Goal: Task Accomplishment & Management: Use online tool/utility

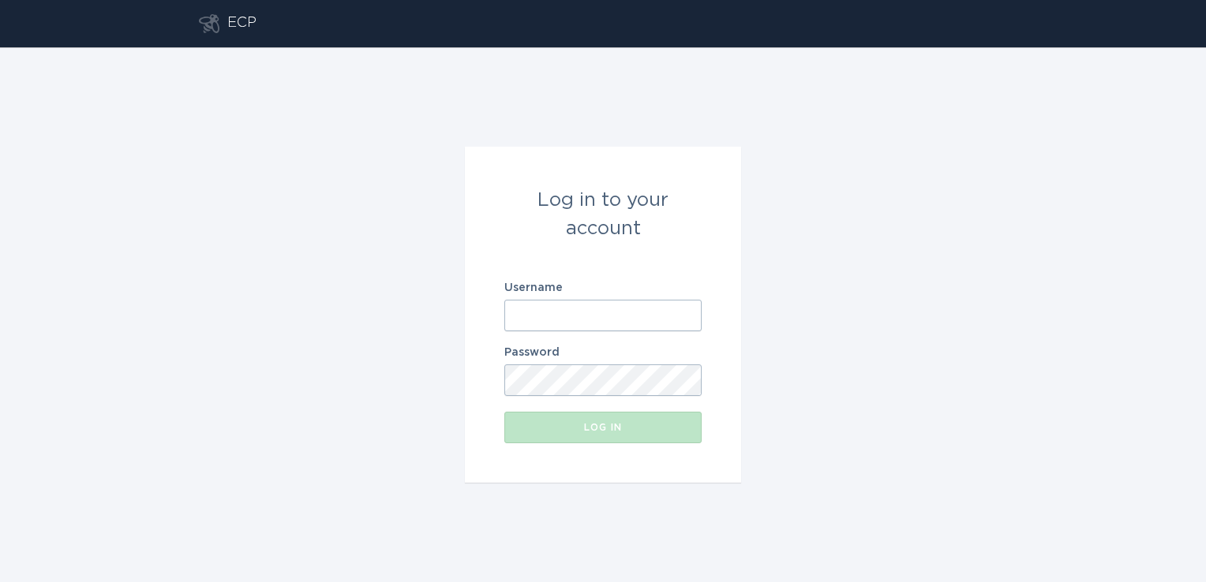
click at [594, 317] on input "Username" at bounding box center [602, 316] width 197 height 32
type input "[PERSON_NAME][EMAIL_ADDRESS][PERSON_NAME][DOMAIN_NAME]"
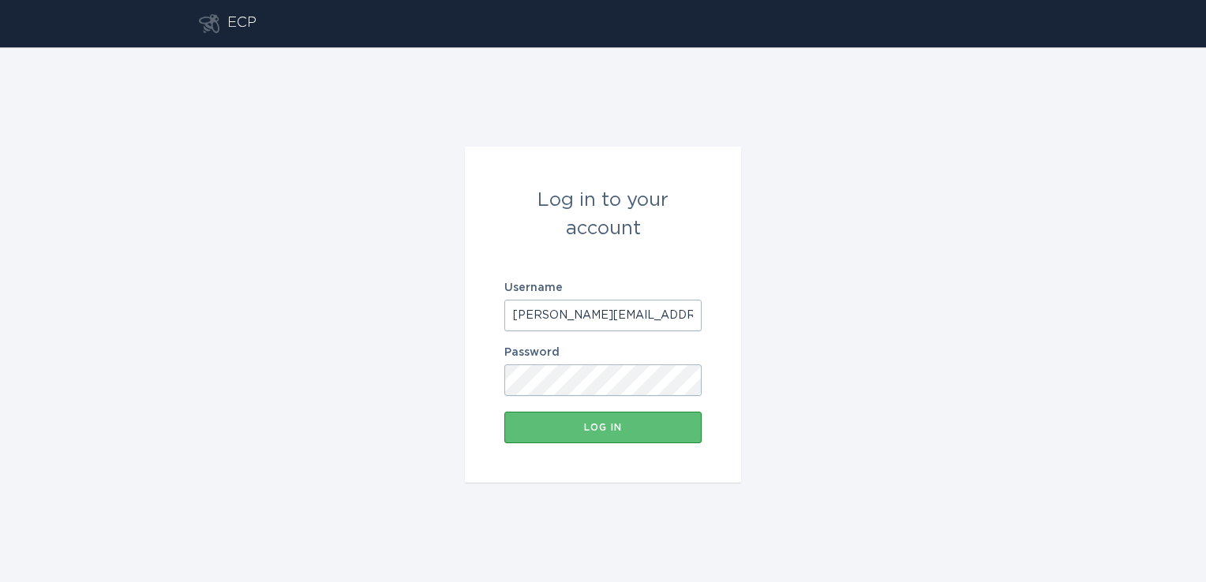
click at [504, 412] on button "Log in" at bounding box center [602, 428] width 197 height 32
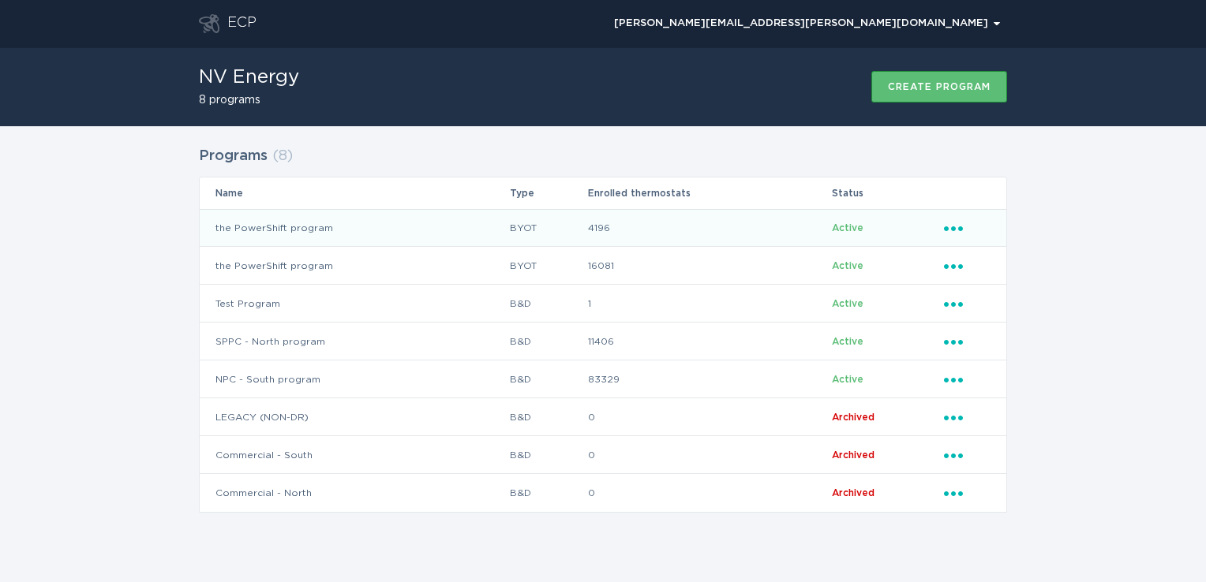
click at [451, 223] on td "the PowerShift program" at bounding box center [354, 228] width 309 height 38
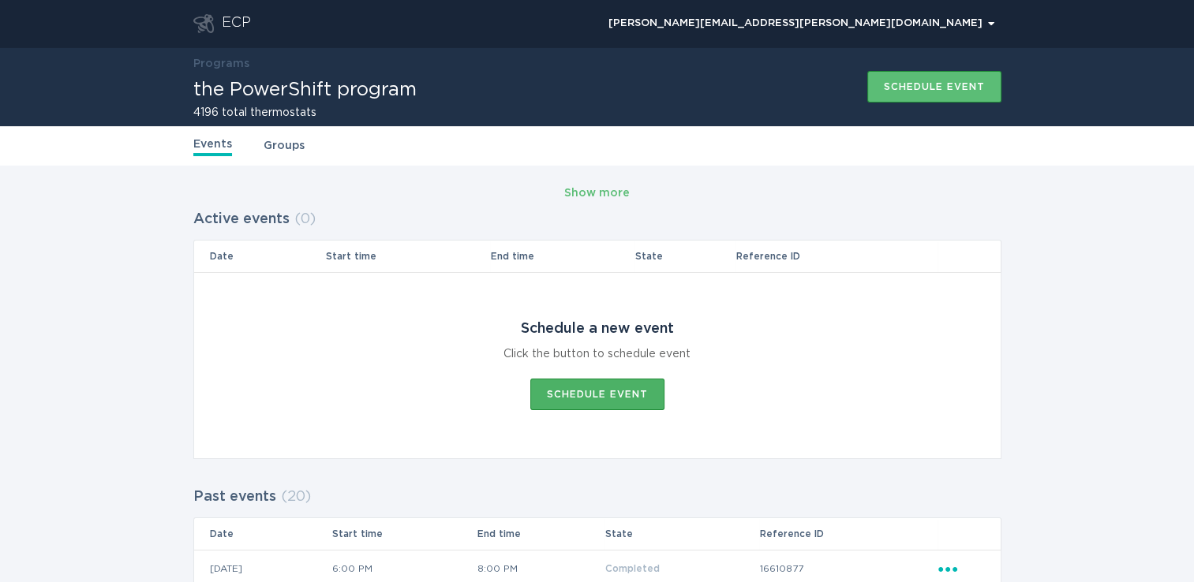
click at [615, 390] on div "Schedule event" at bounding box center [597, 394] width 101 height 9
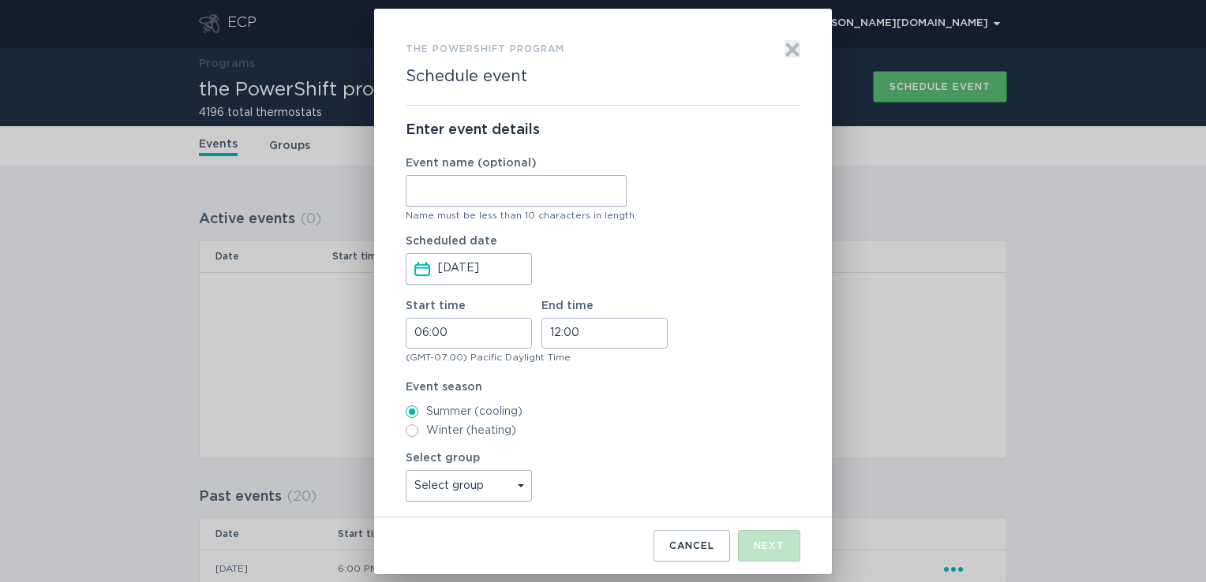
click at [488, 194] on input "Event name (optional)" at bounding box center [516, 191] width 221 height 32
click at [457, 191] on input "NthStr1Ph1" at bounding box center [516, 191] width 221 height 32
type input "NthStr4Ph1"
click at [446, 322] on input "06:00" at bounding box center [469, 333] width 126 height 31
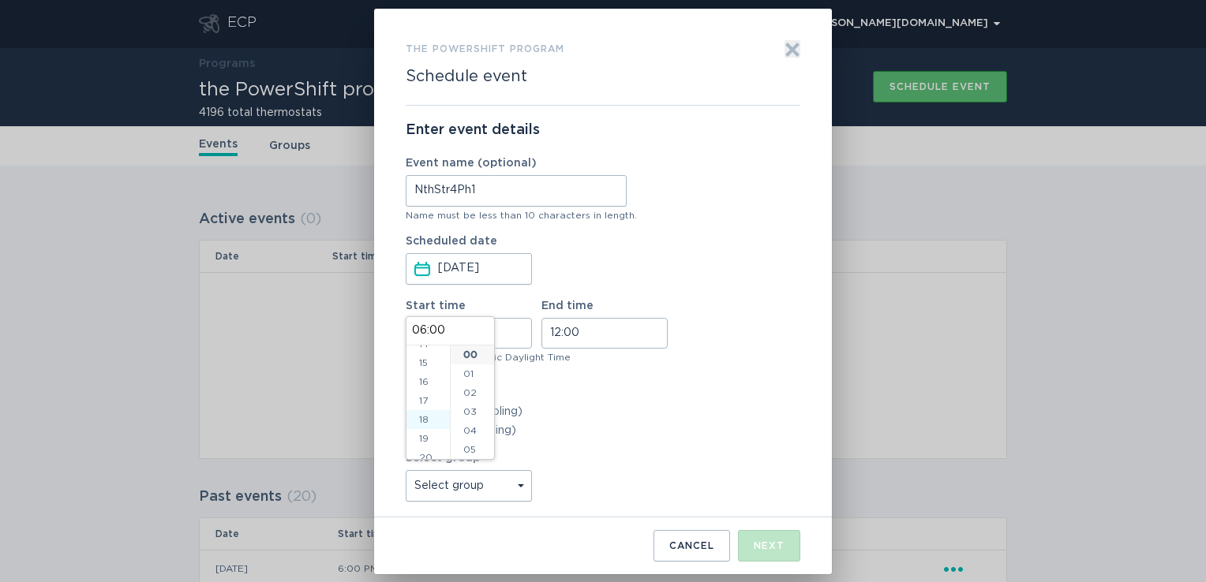
click at [425, 421] on li "18" at bounding box center [427, 419] width 43 height 19
type input "18:00"
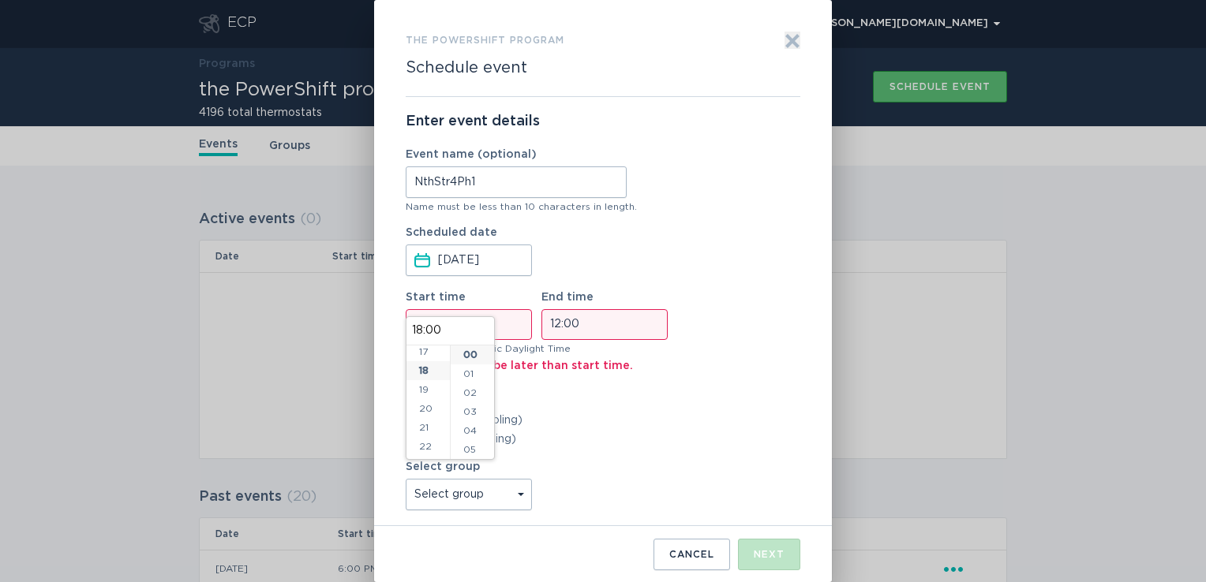
scroll to position [341, 0]
click at [568, 327] on input "12:00" at bounding box center [604, 324] width 126 height 31
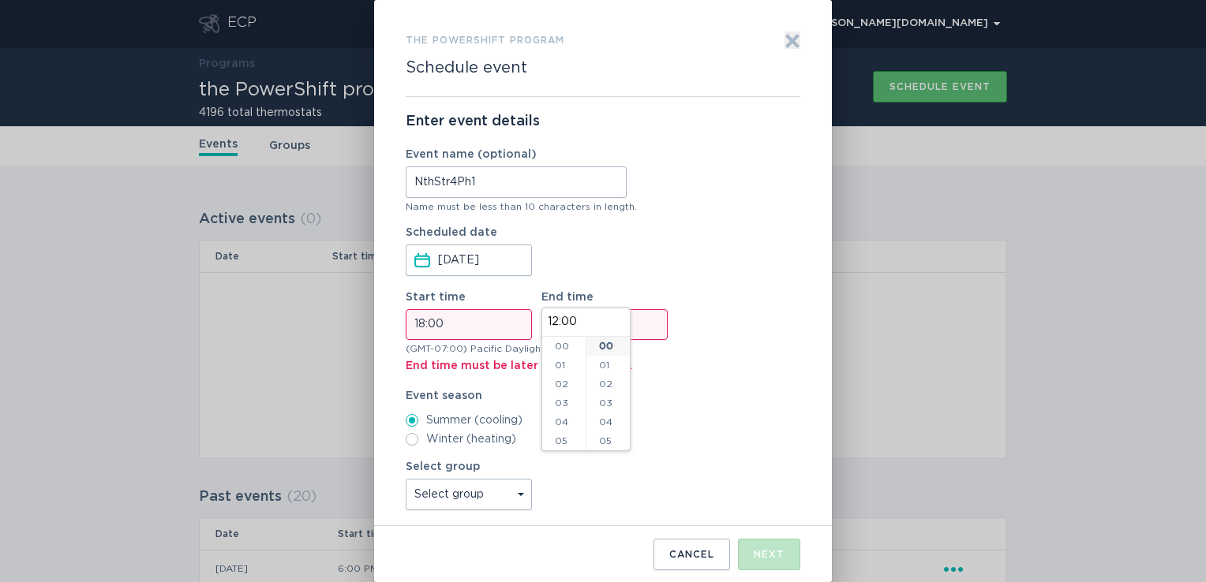
scroll to position [227, 0]
click at [557, 393] on li "20" at bounding box center [563, 399] width 43 height 19
type input "20:00"
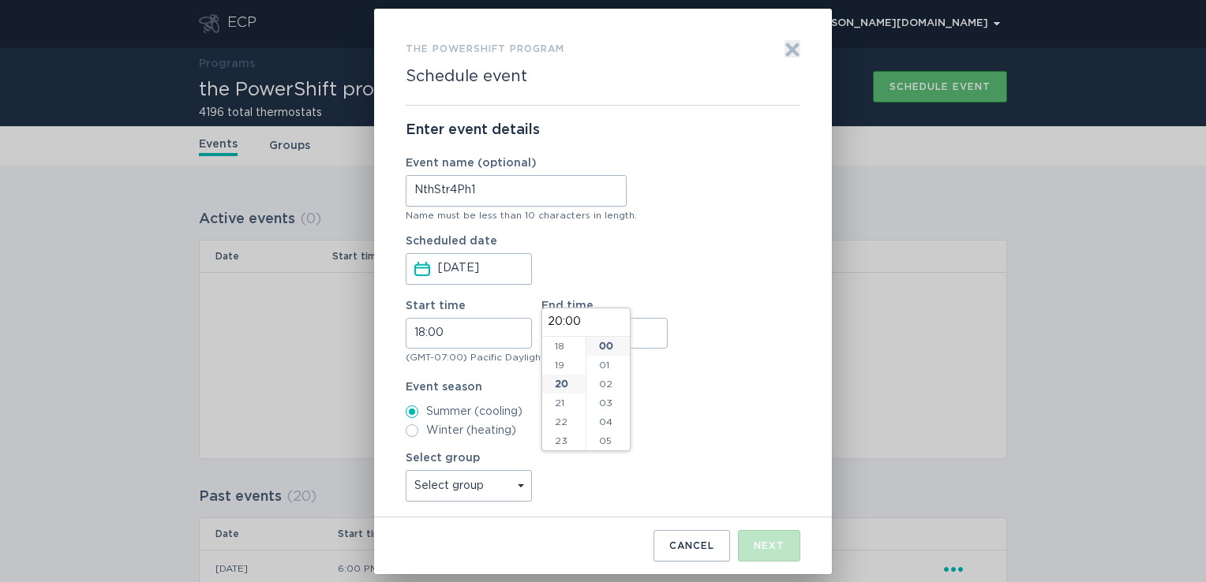
click at [511, 491] on select "Select group All thermostats" at bounding box center [469, 486] width 126 height 32
select select "5e328b14c06a4e318b280cd5f9364b3b"
click at [406, 470] on select "Select group All thermostats" at bounding box center [469, 486] width 126 height 32
click at [782, 551] on div "Next" at bounding box center [769, 545] width 31 height 9
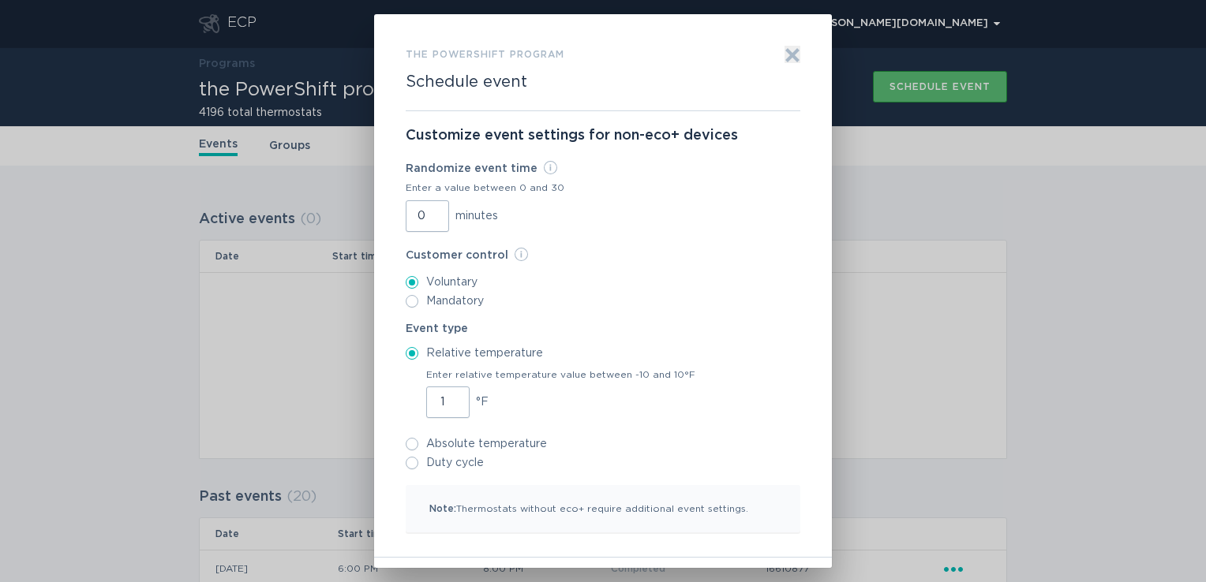
click at [448, 398] on input "1" at bounding box center [447, 403] width 43 height 32
click at [448, 398] on input "2" at bounding box center [447, 403] width 43 height 32
click at [448, 398] on input "3" at bounding box center [447, 403] width 43 height 32
type input "4"
click at [448, 398] on input "4" at bounding box center [447, 403] width 43 height 32
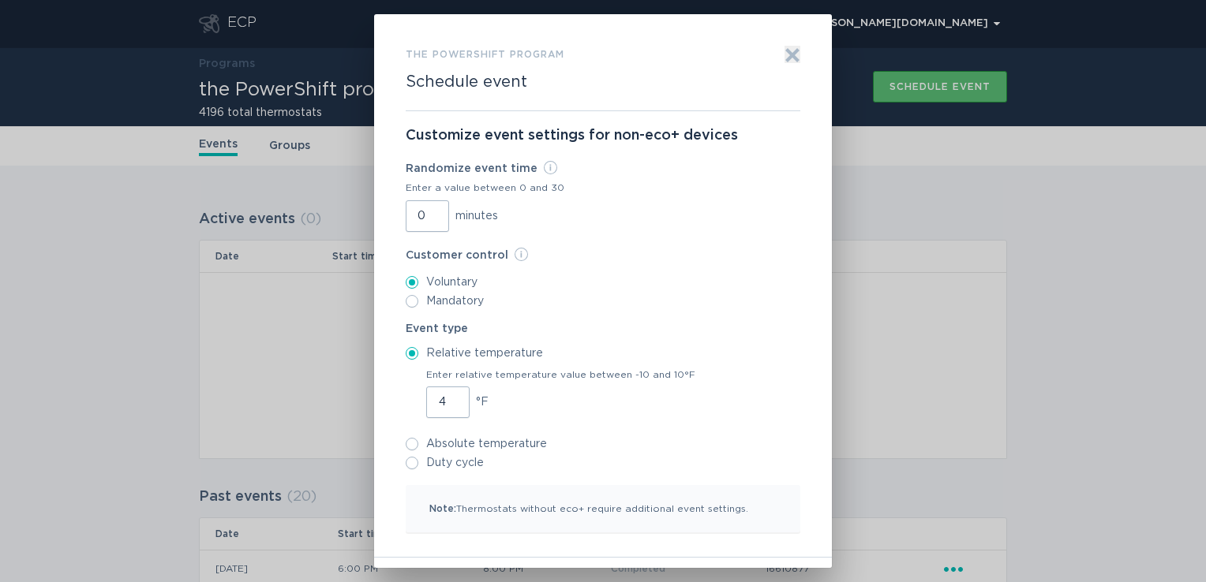
scroll to position [47, 0]
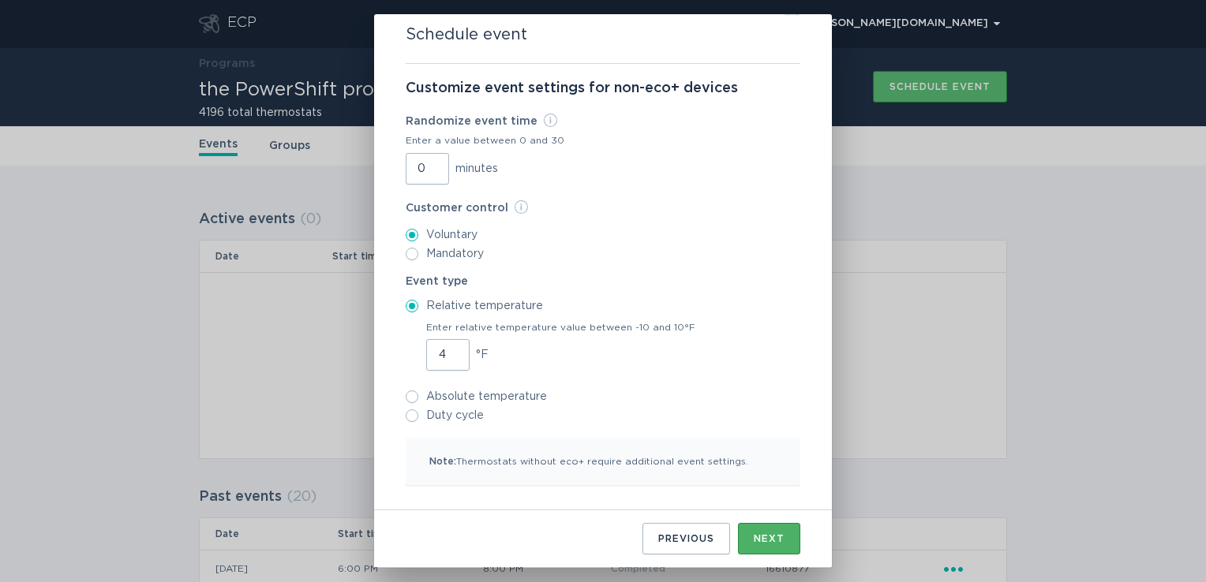
click at [758, 538] on div "Next" at bounding box center [769, 538] width 31 height 9
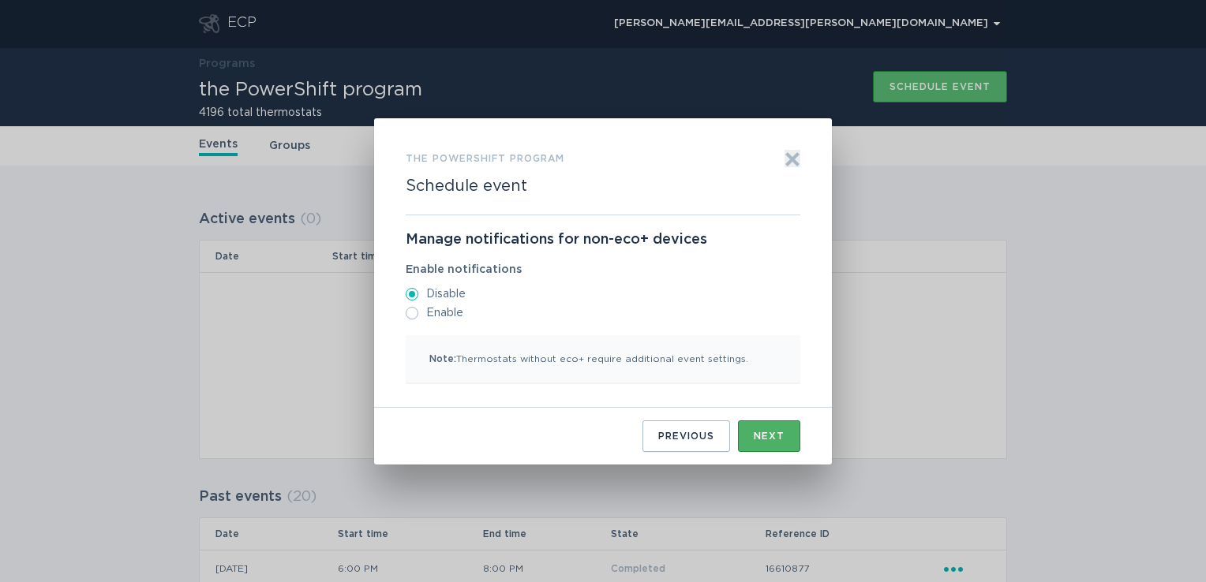
click at [761, 439] on div "Next" at bounding box center [769, 436] width 31 height 9
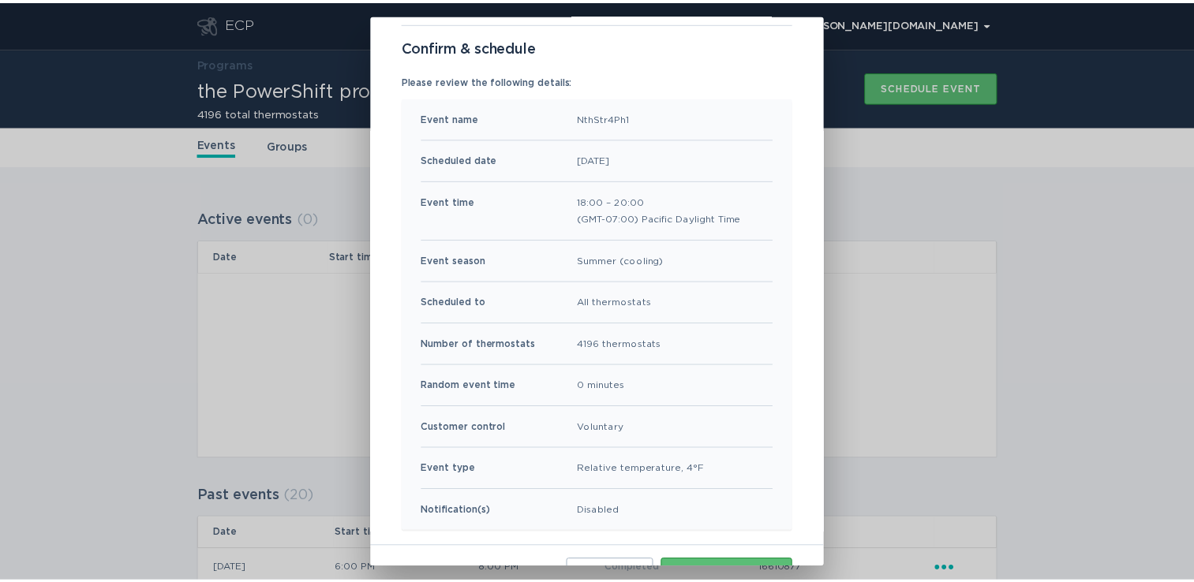
scroll to position [125, 0]
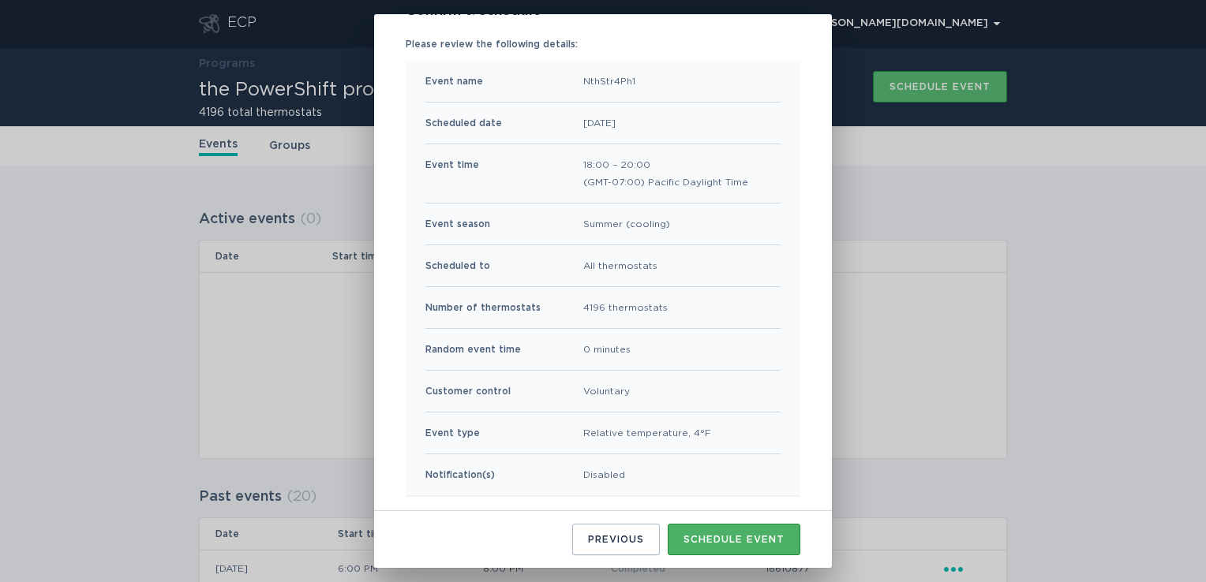
click at [731, 544] on div "Schedule event" at bounding box center [733, 539] width 101 height 9
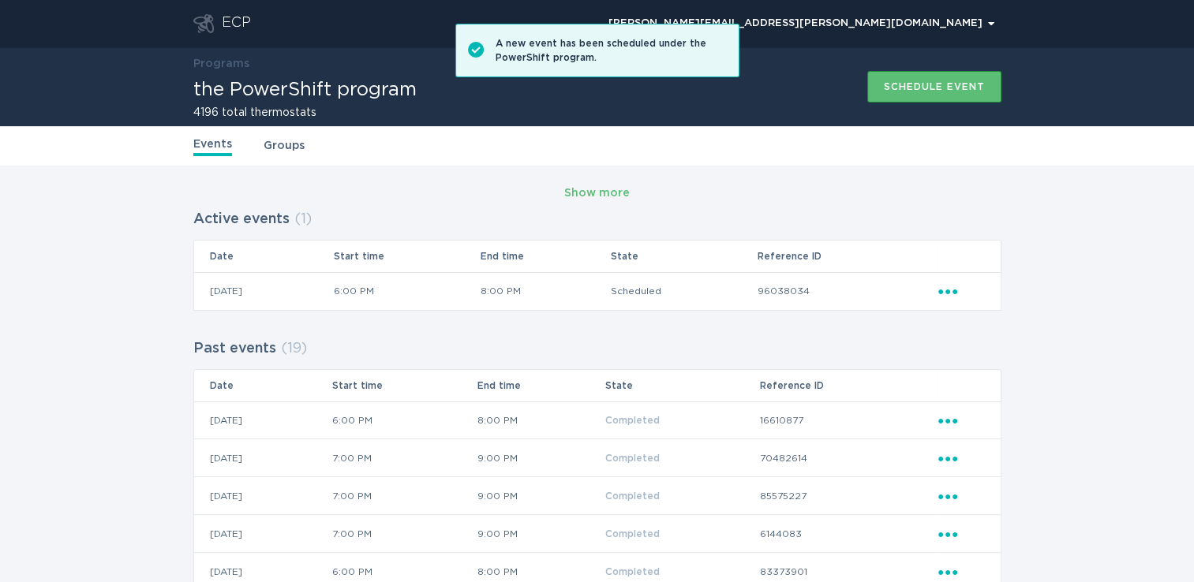
click at [223, 21] on div "ECP" at bounding box center [236, 23] width 29 height 19
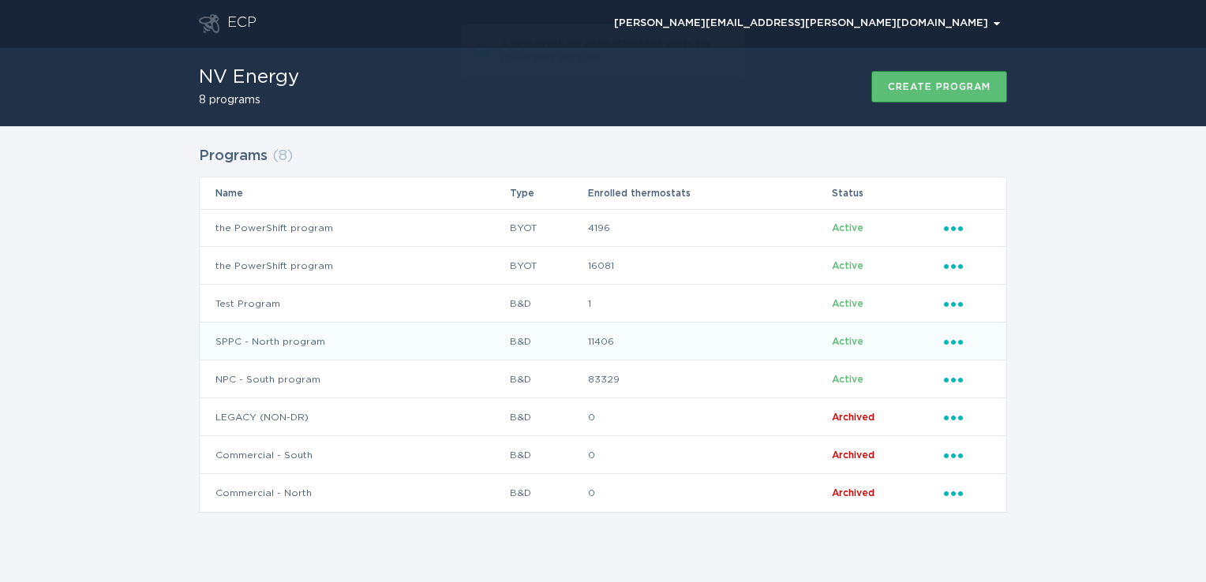
click at [470, 342] on td "SPPC - North program" at bounding box center [354, 342] width 309 height 38
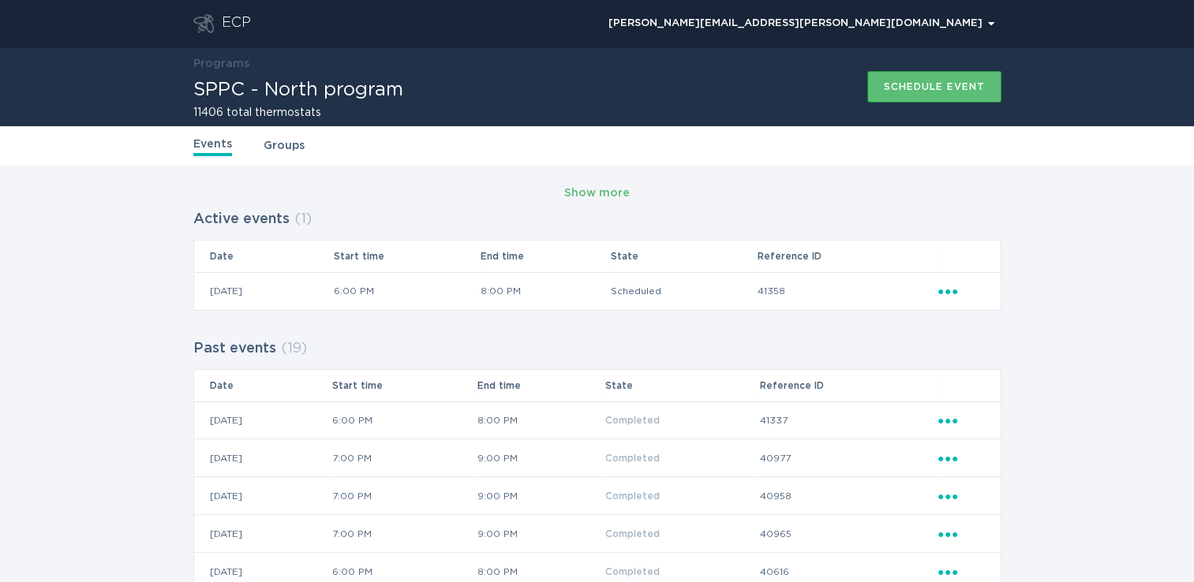
click at [233, 26] on div "ECP" at bounding box center [236, 23] width 29 height 19
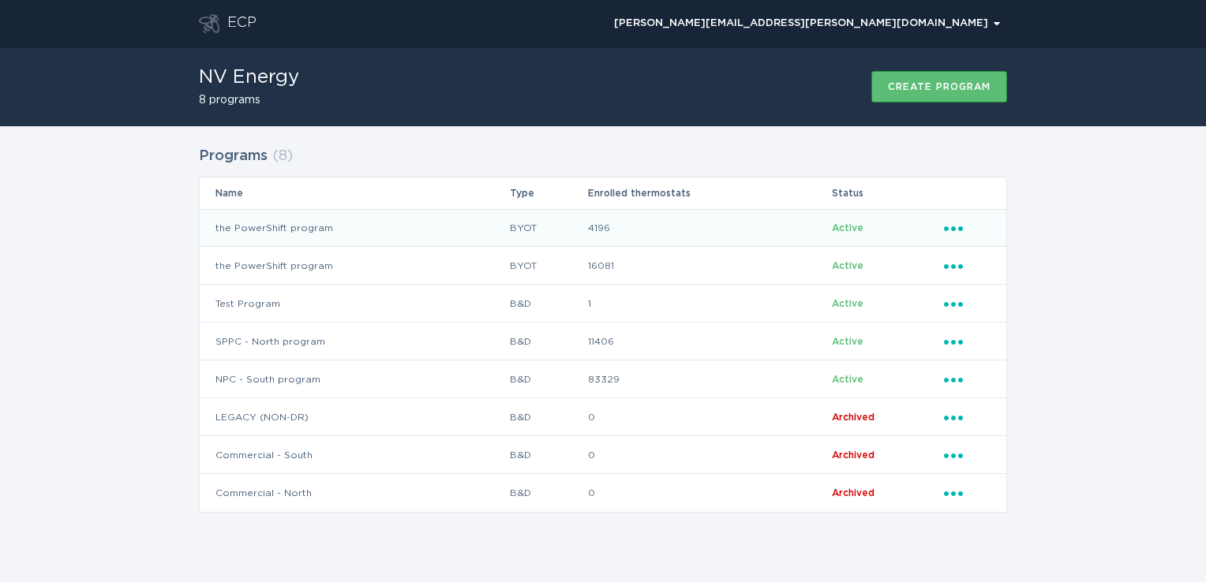
click at [322, 233] on td "the PowerShift program" at bounding box center [354, 228] width 309 height 38
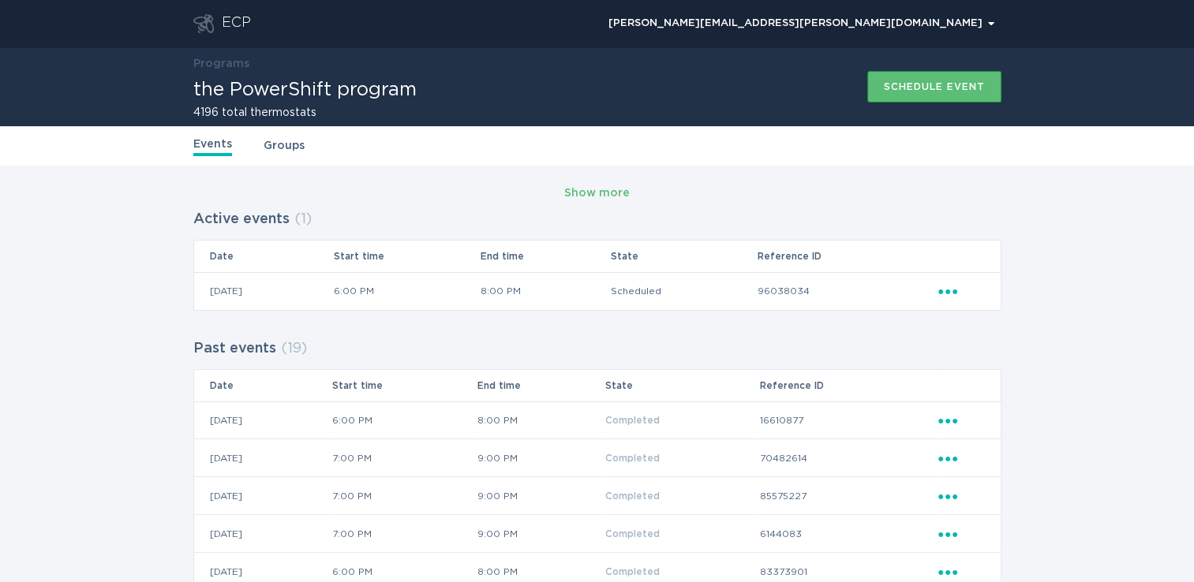
click at [219, 13] on header "ECP [PERSON_NAME][EMAIL_ADDRESS][PERSON_NAME][DOMAIN_NAME] Chevron" at bounding box center [597, 23] width 808 height 47
click at [227, 28] on div "ECP" at bounding box center [236, 23] width 29 height 19
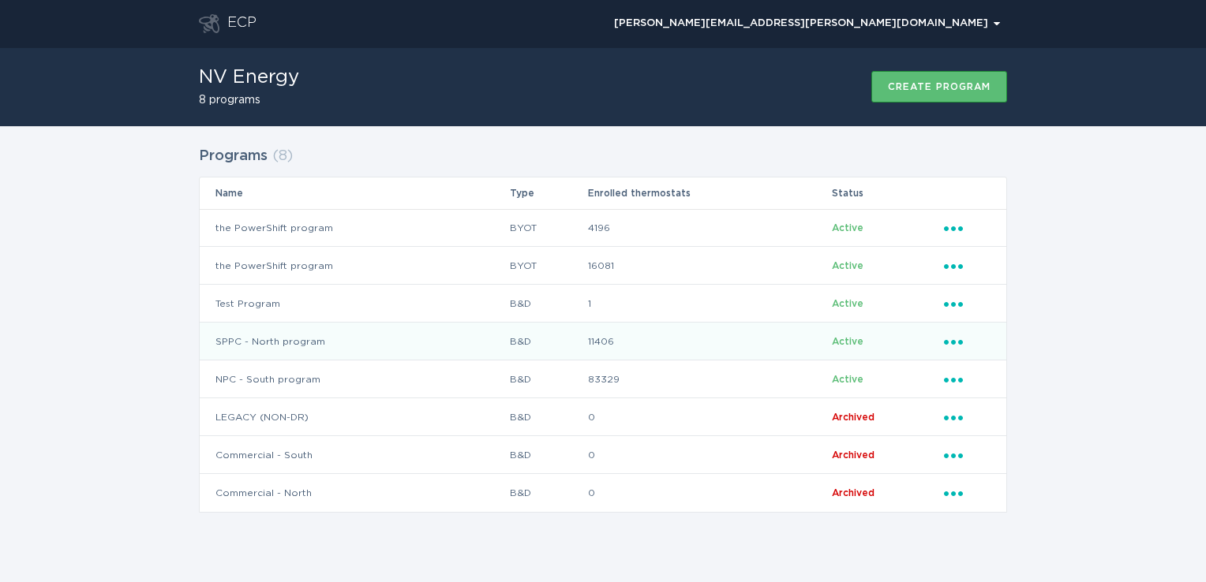
click at [451, 345] on td "SPPC - North program" at bounding box center [354, 342] width 309 height 38
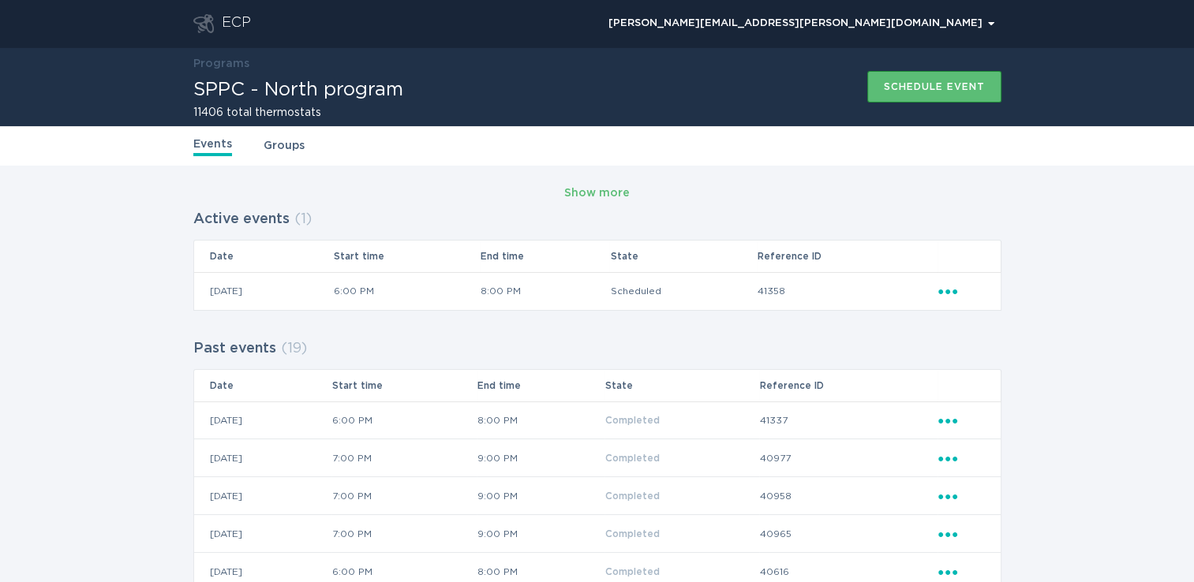
click at [224, 20] on div "ECP" at bounding box center [236, 23] width 29 height 19
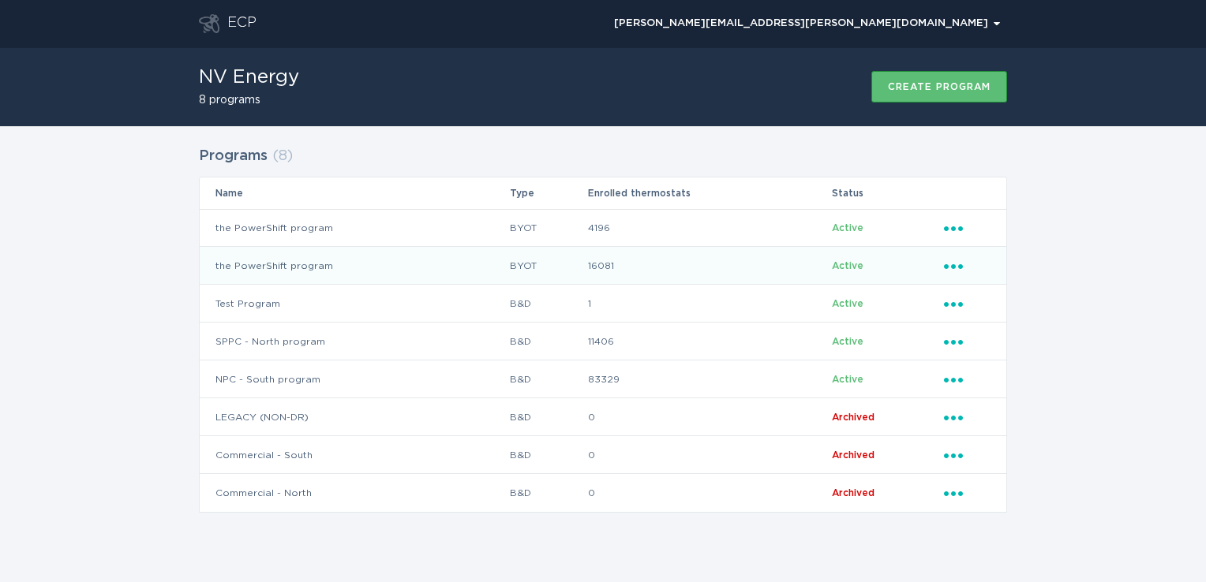
click at [466, 256] on td "the PowerShift program" at bounding box center [354, 266] width 309 height 38
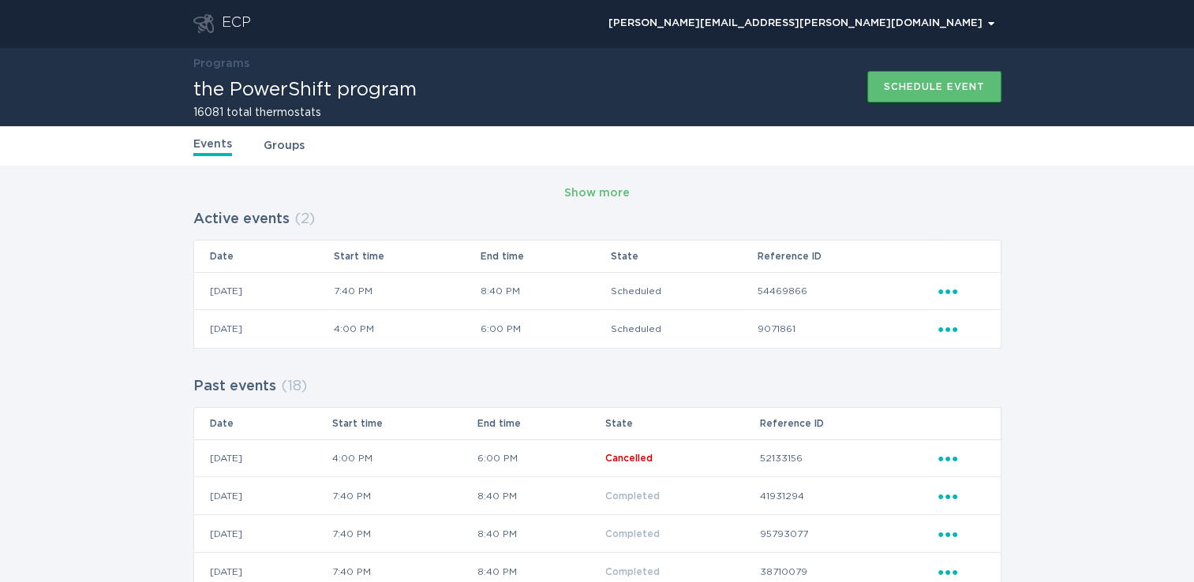
click at [246, 39] on header "ECP [PERSON_NAME][EMAIL_ADDRESS][PERSON_NAME][DOMAIN_NAME] Chevron" at bounding box center [597, 23] width 808 height 47
click at [240, 33] on header "ECP [PERSON_NAME][EMAIL_ADDRESS][PERSON_NAME][DOMAIN_NAME] Chevron" at bounding box center [597, 23] width 808 height 47
click at [240, 32] on div "ECP" at bounding box center [236, 23] width 29 height 19
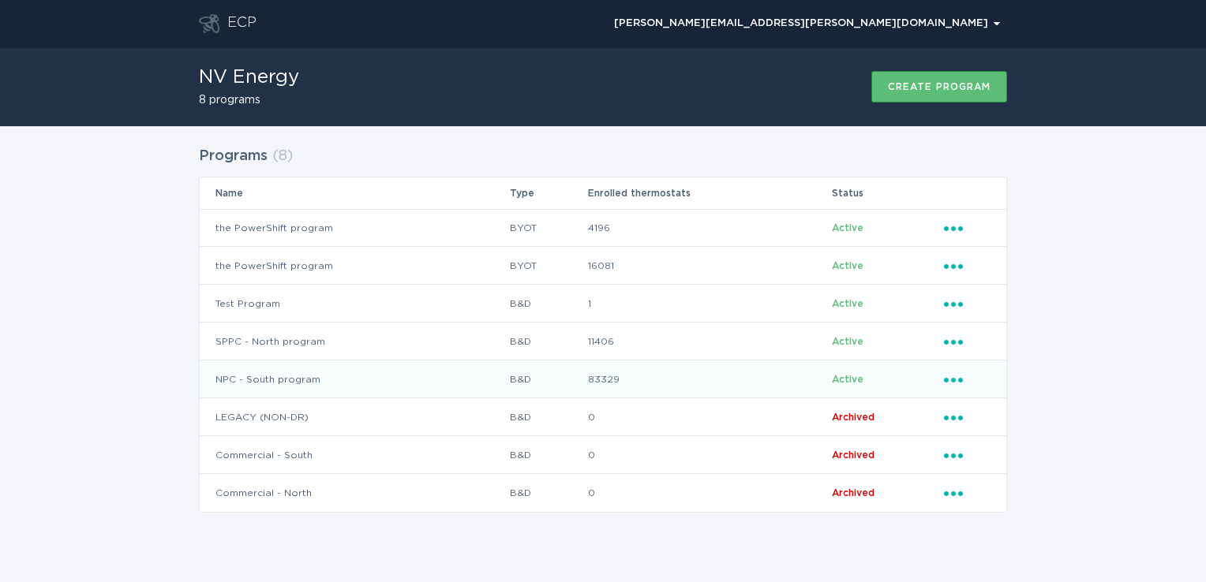
click at [512, 393] on td "B&D" at bounding box center [548, 380] width 78 height 38
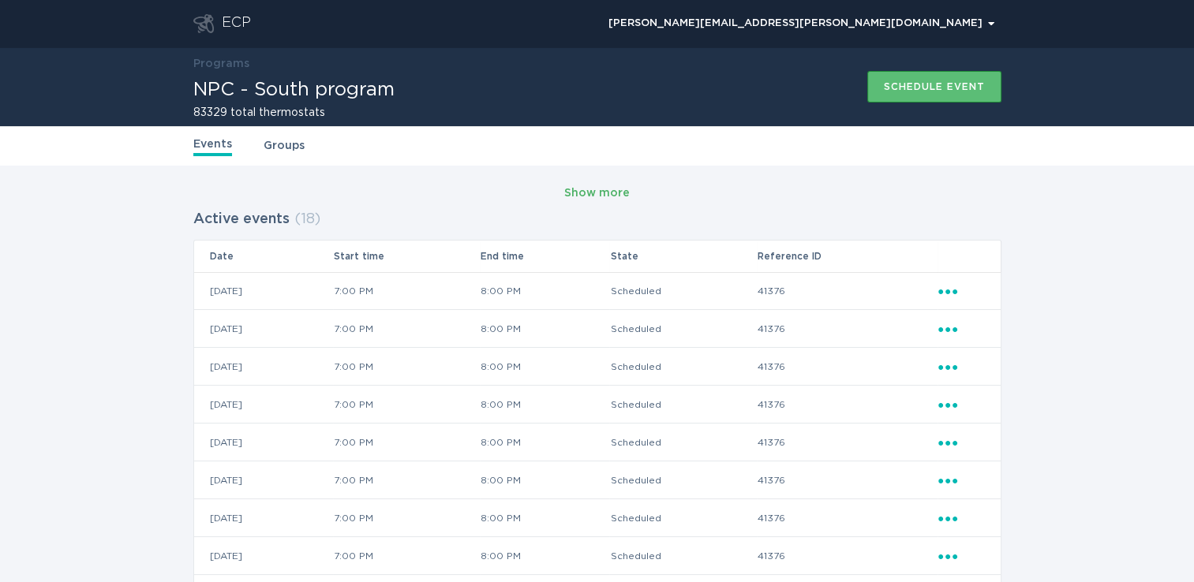
click at [602, 190] on div "Show more" at bounding box center [596, 193] width 65 height 17
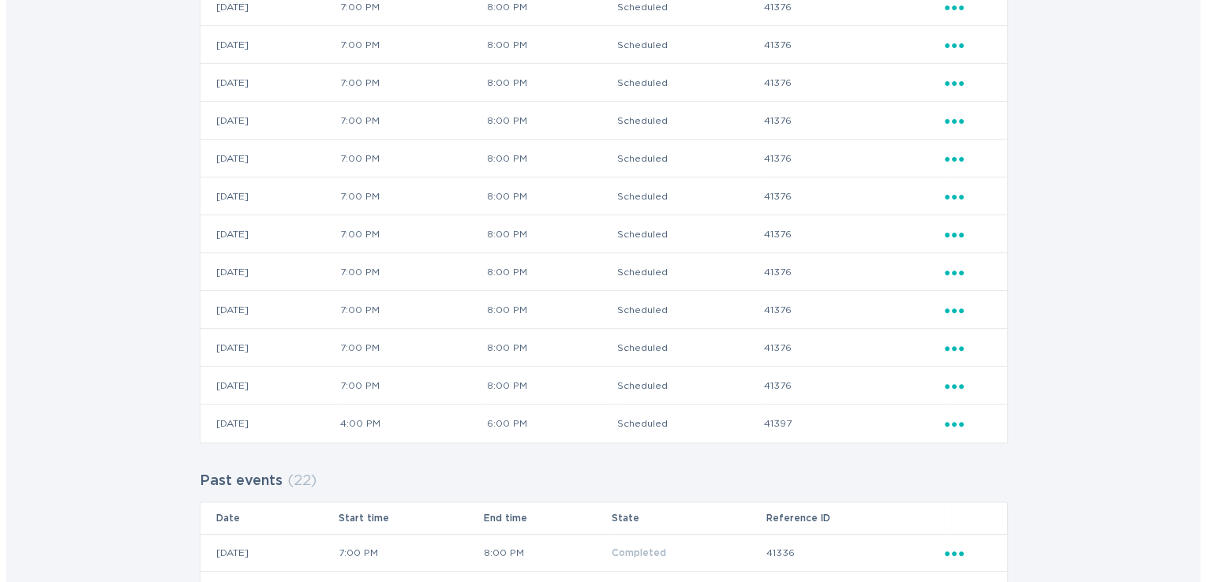
scroll to position [511, 0]
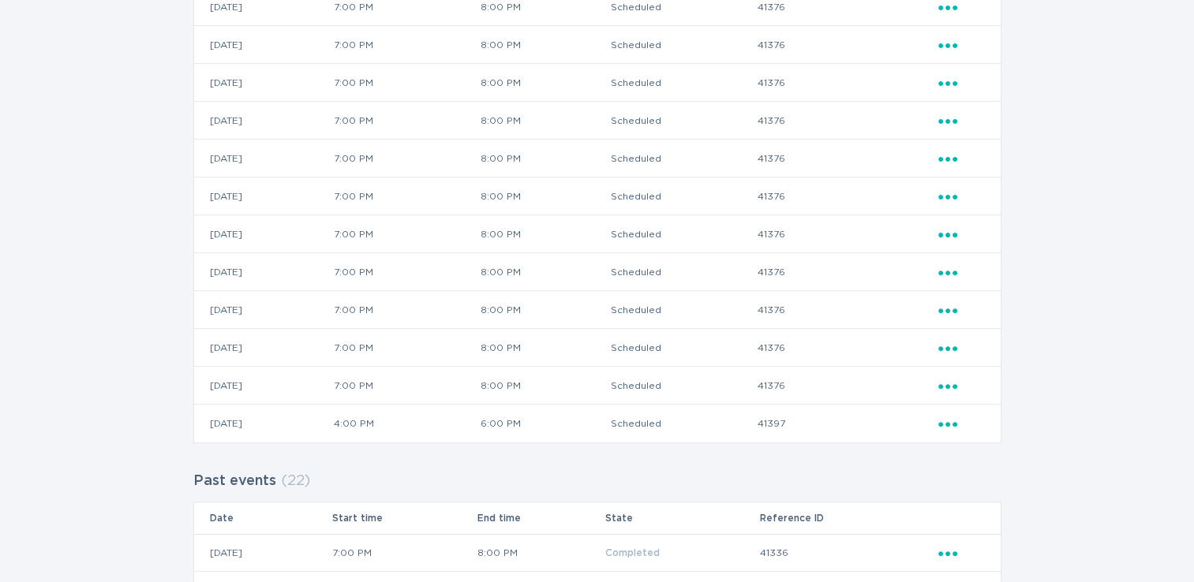
click at [941, 422] on icon "Popover menu" at bounding box center [947, 424] width 19 height 5
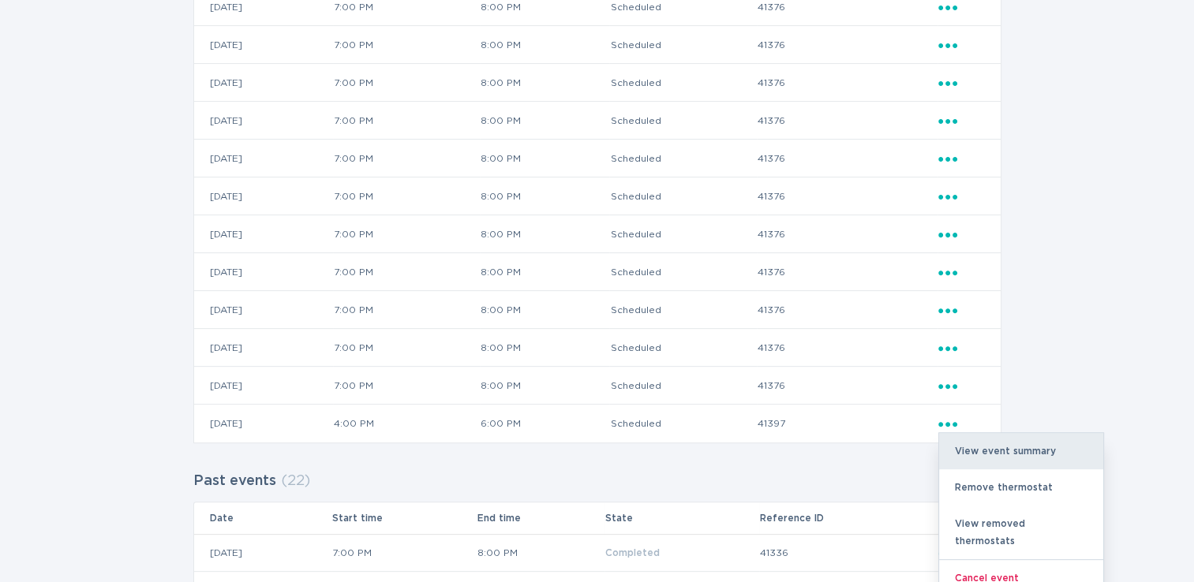
click at [991, 440] on div "View event summary" at bounding box center [1021, 451] width 164 height 36
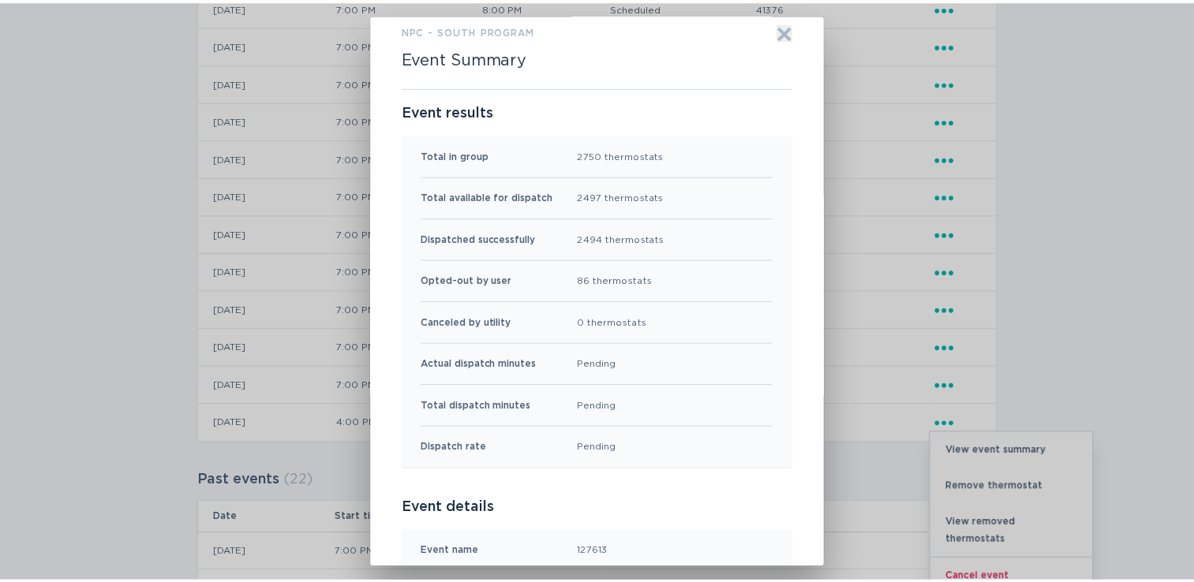
scroll to position [0, 0]
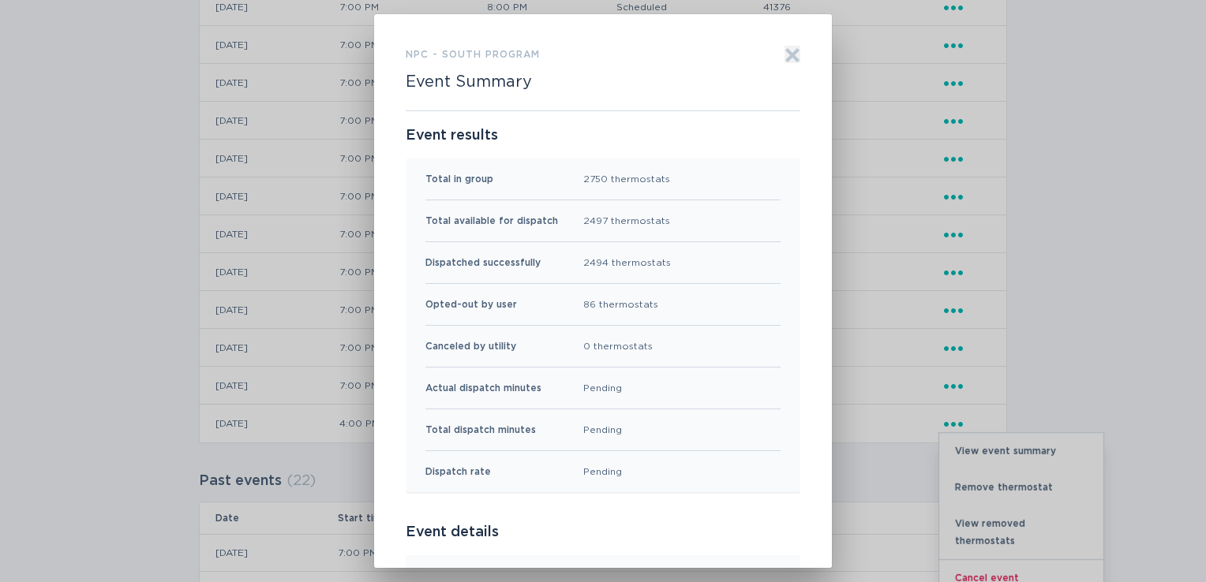
click at [789, 52] on icon "Exit" at bounding box center [793, 56] width 12 height 12
